Goal: Transaction & Acquisition: Purchase product/service

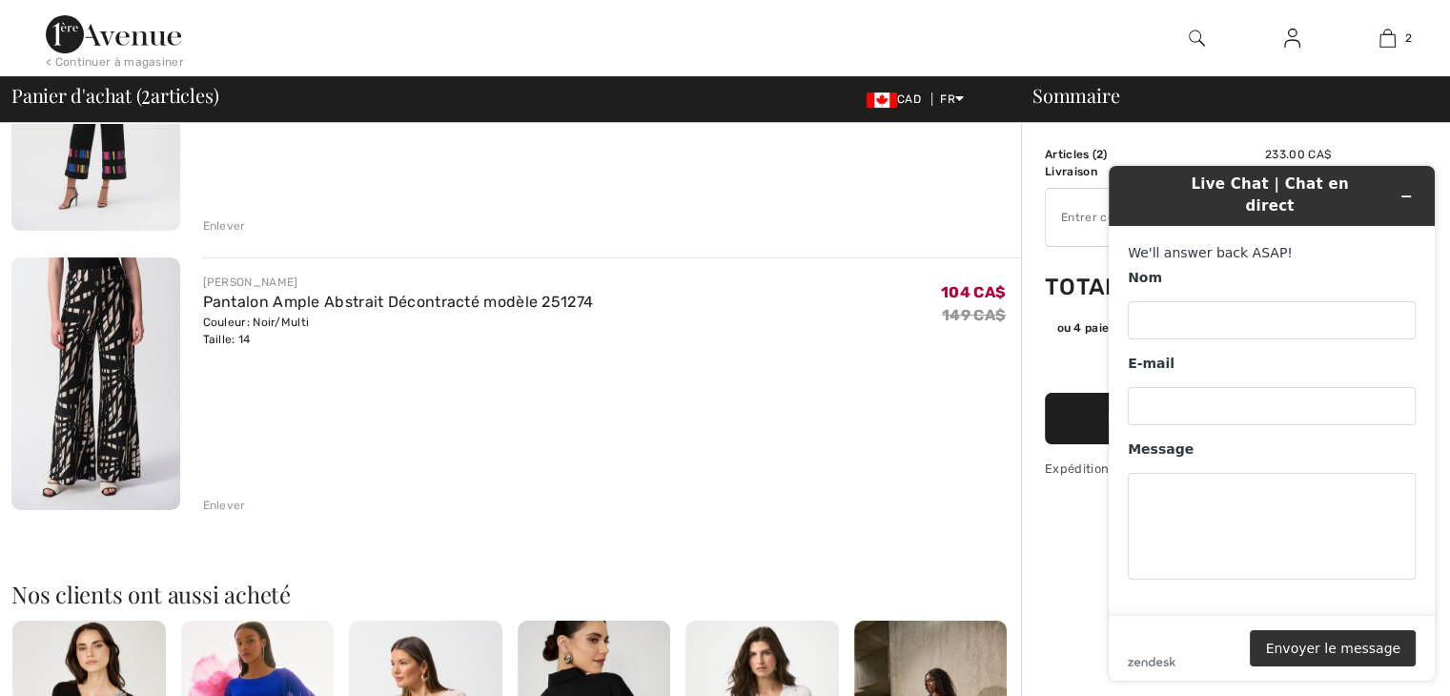
scroll to position [286, 0]
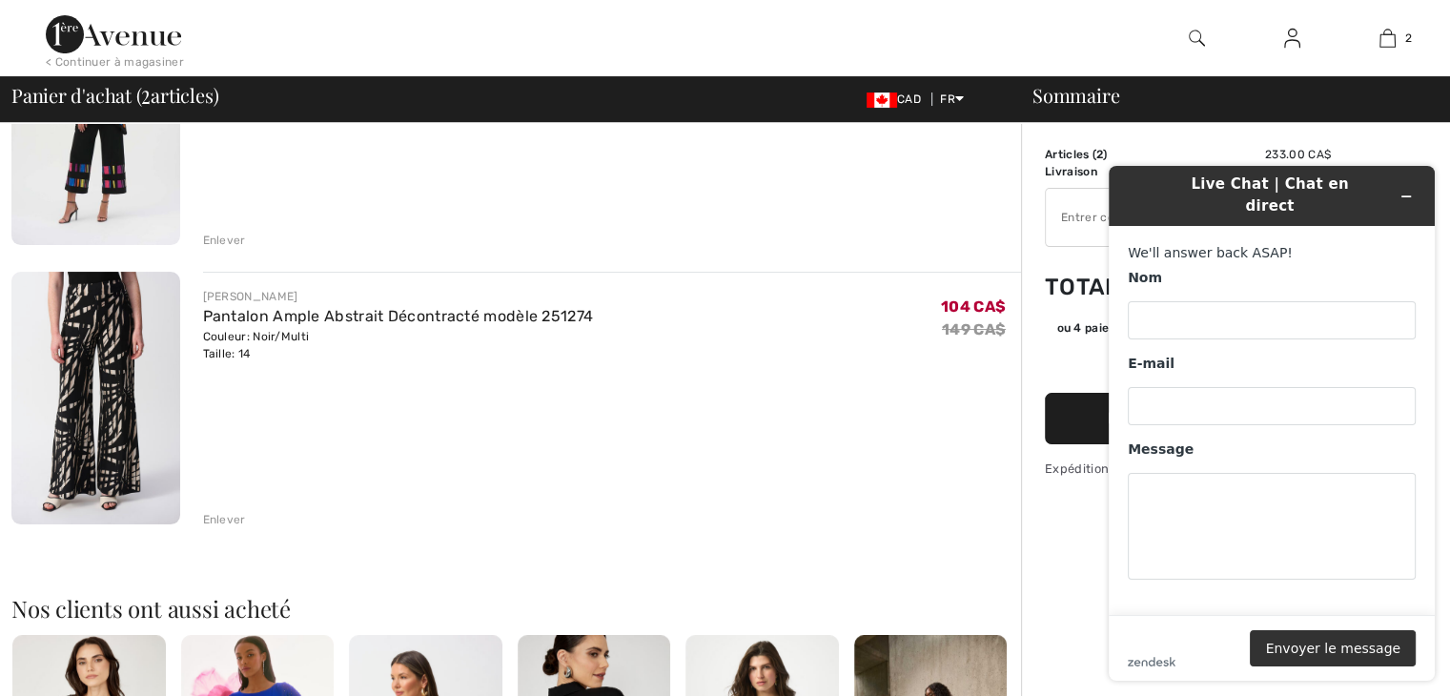
click at [659, 425] on div "[PERSON_NAME] Pantalon Ample Abstrait Décontracté modèle 251274 Couleur: Noir/M…" at bounding box center [612, 400] width 819 height 256
type input "NEW15"
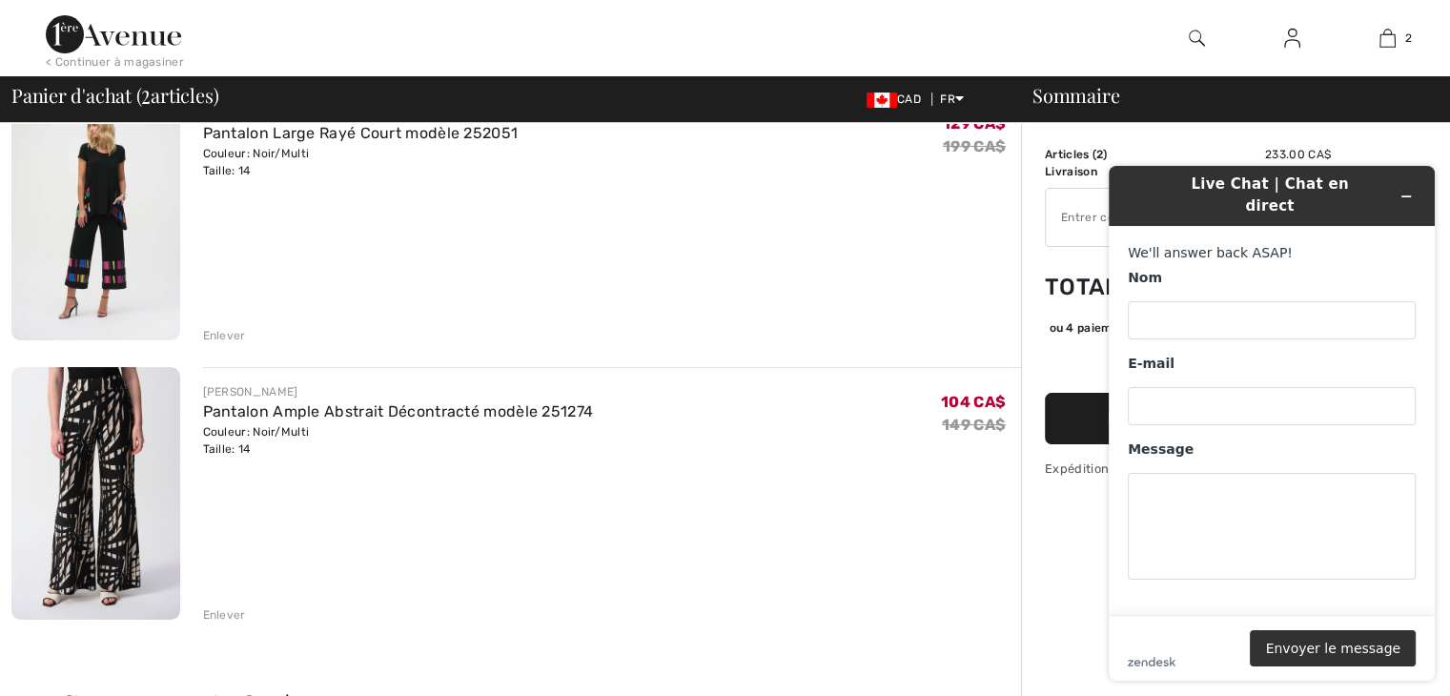
scroll to position [0, 0]
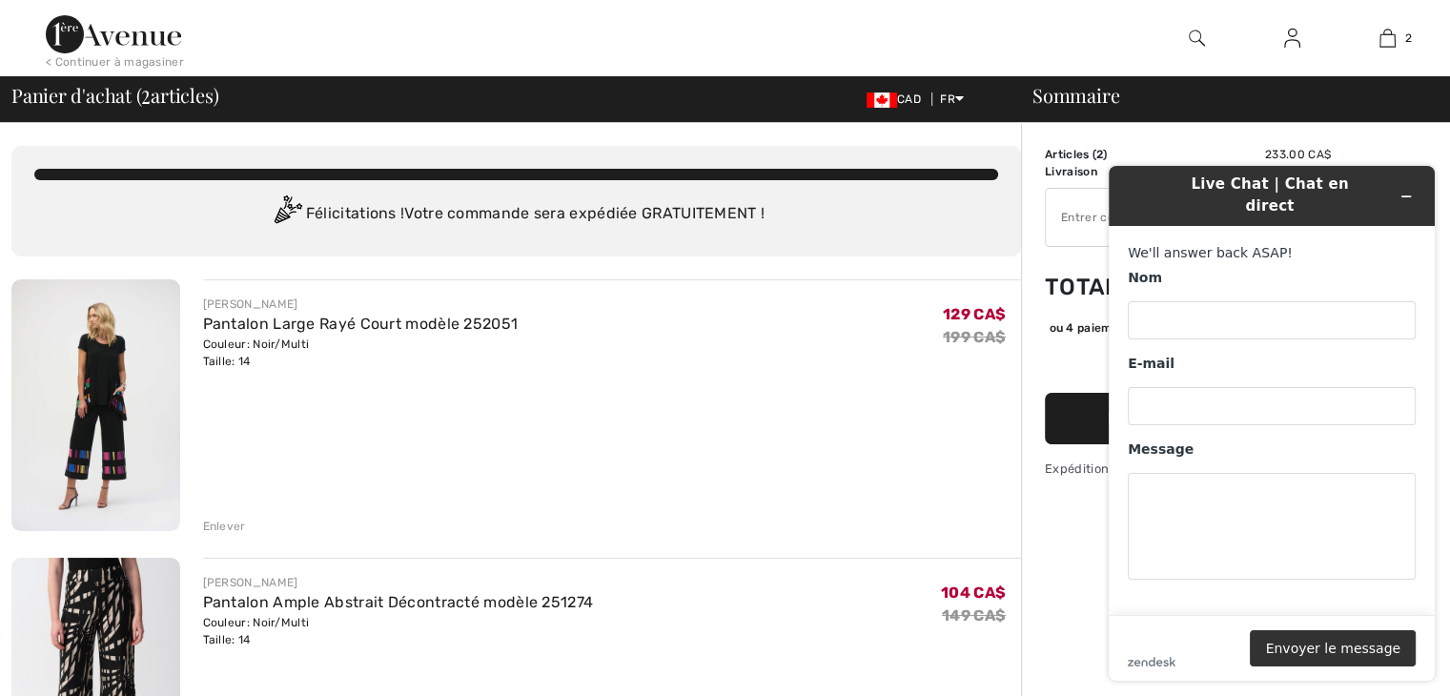
type input "FLASH15"
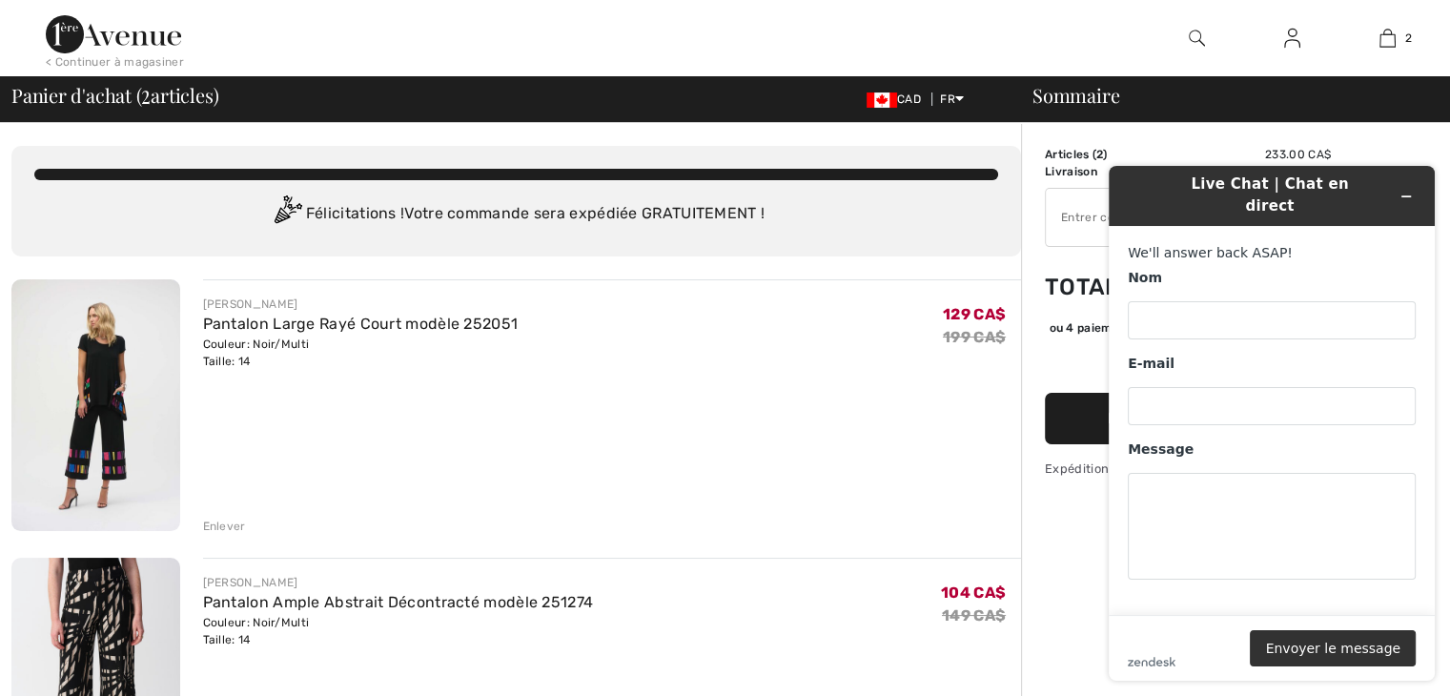
type input "NEW10"
type input "EXTRA15"
type input "FREEXPRESS"
type input "FREEDENIMBAG"
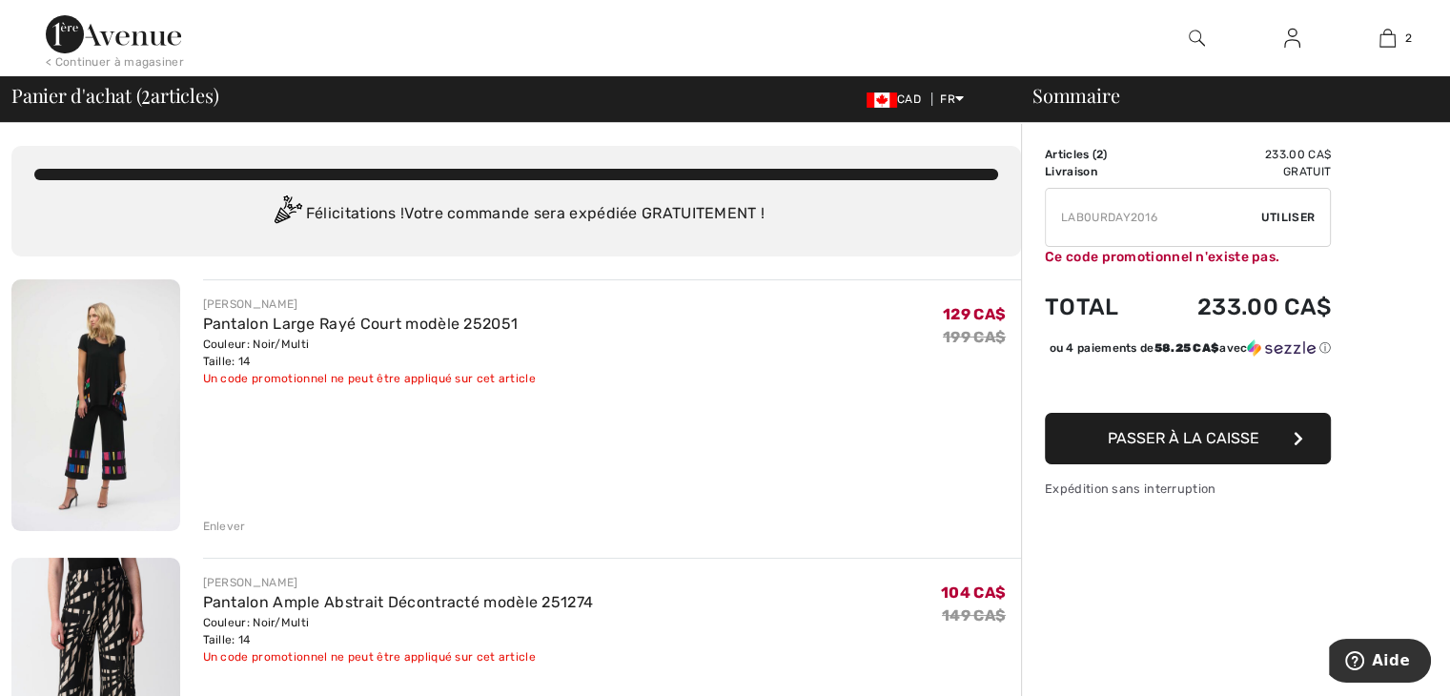
type input "NEW15"
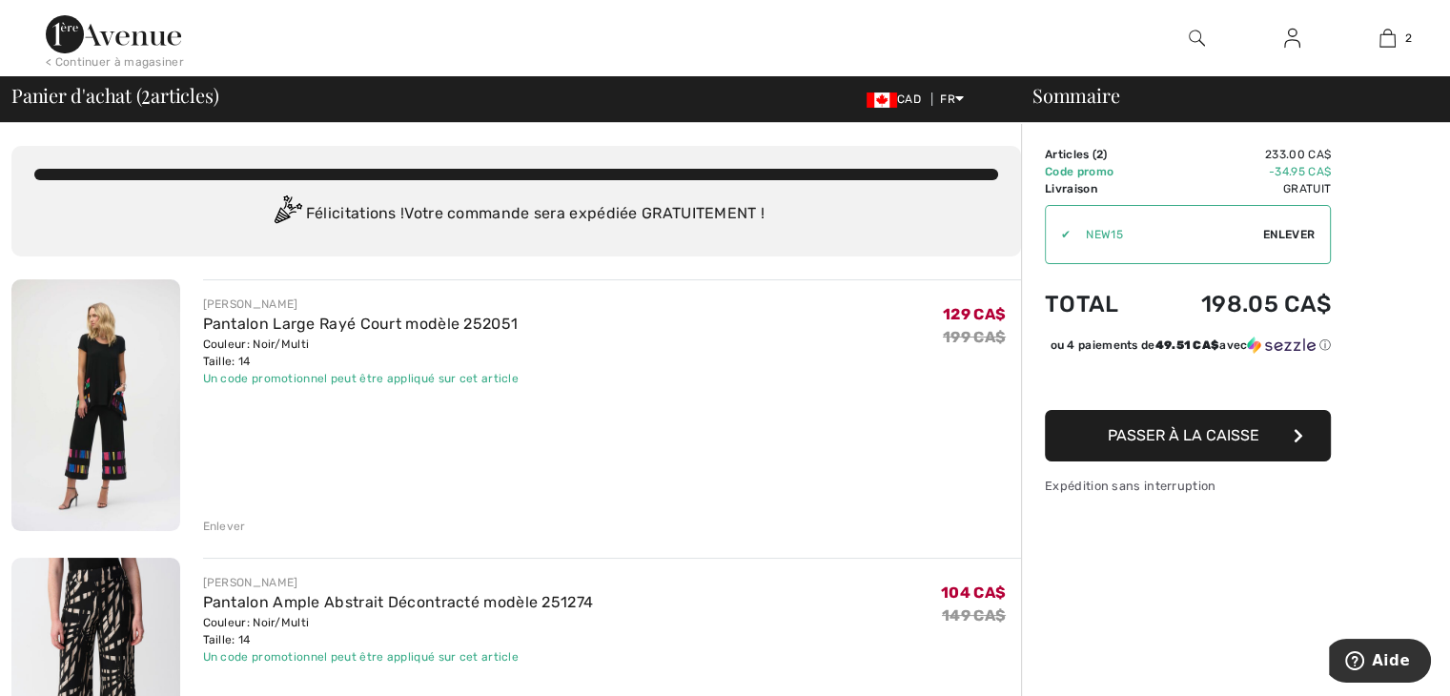
drag, startPoint x: 906, startPoint y: 574, endPoint x: 975, endPoint y: 492, distance: 107.5
